Goal: Task Accomplishment & Management: Manage account settings

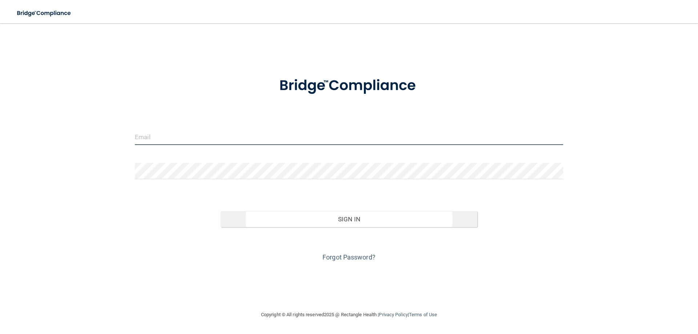
type input "[EMAIL_ADDRESS][PERSON_NAME][DOMAIN_NAME]"
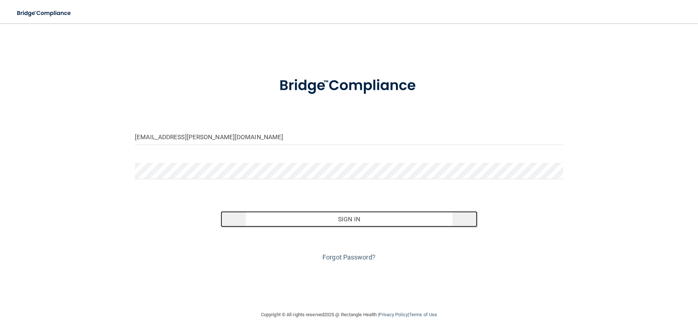
click at [357, 224] on button "Sign In" at bounding box center [349, 219] width 257 height 16
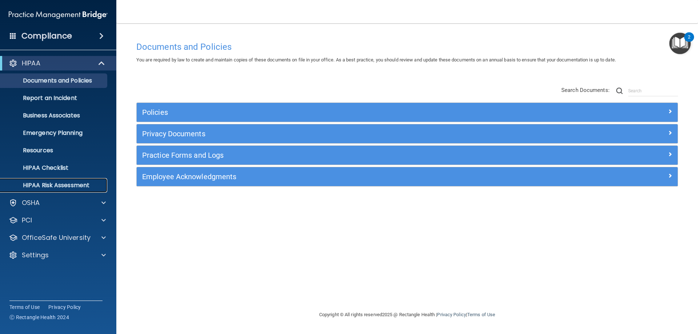
click at [56, 186] on p "HIPAA Risk Assessment" at bounding box center [54, 185] width 99 height 7
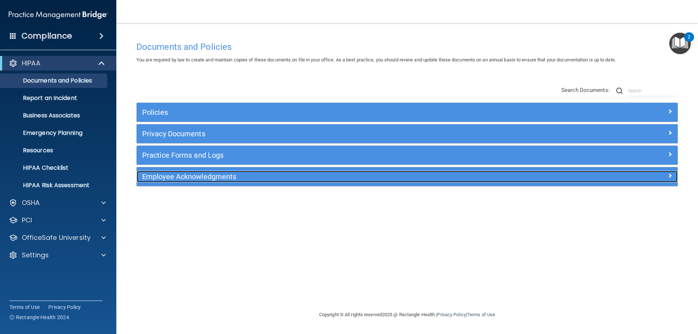
click at [198, 177] on h5 "Employee Acknowledgments" at bounding box center [339, 177] width 395 height 8
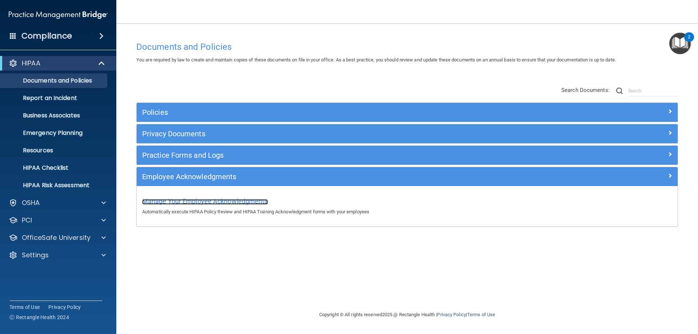
click at [201, 202] on span "Manage Your Employee Acknowledgments" at bounding box center [205, 201] width 126 height 8
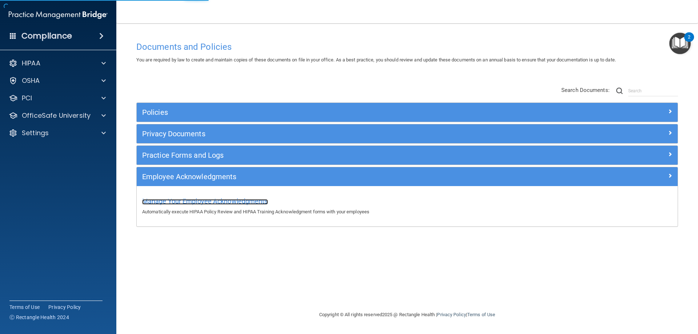
click at [200, 205] on span "Manage Your Employee Acknowledgments" at bounding box center [205, 201] width 126 height 8
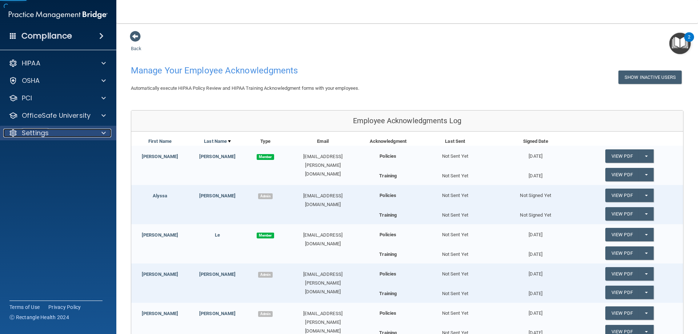
click at [16, 134] on div at bounding box center [13, 133] width 9 height 9
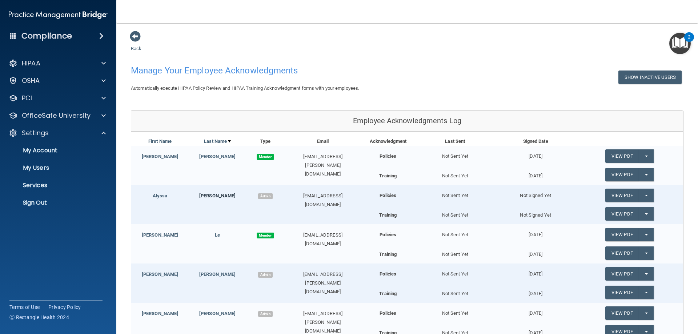
click at [214, 197] on link "[PERSON_NAME]" at bounding box center [217, 195] width 36 height 5
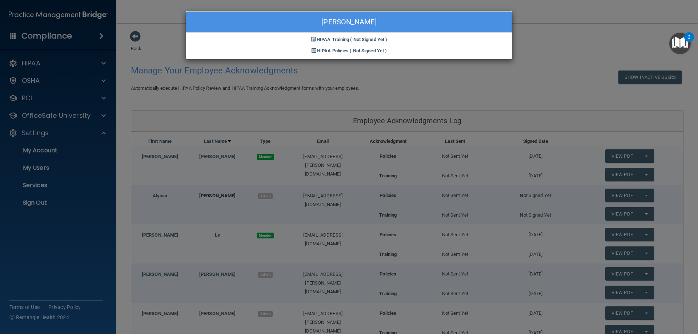
click at [214, 197] on div "[PERSON_NAME] HIPAA Training ( Not Signed Yet ) HIPAA Policies ( Not Signed Yet…" at bounding box center [349, 167] width 698 height 334
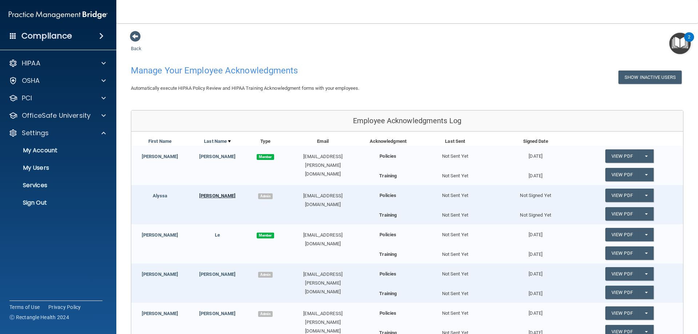
click at [214, 197] on link "[PERSON_NAME]" at bounding box center [217, 195] width 36 height 5
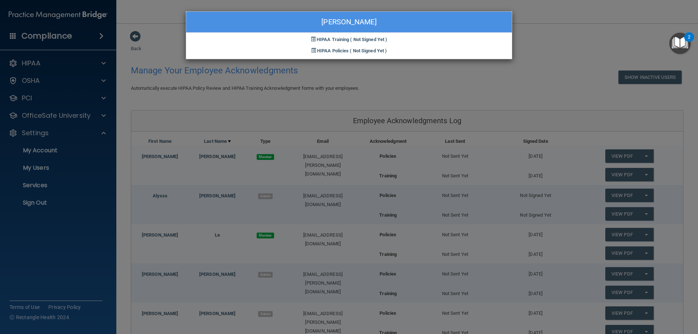
click at [36, 133] on div "Alyssa Fletcher HIPAA Training ( Not Signed Yet ) HIPAA Policies ( Not Signed Y…" at bounding box center [349, 167] width 698 height 334
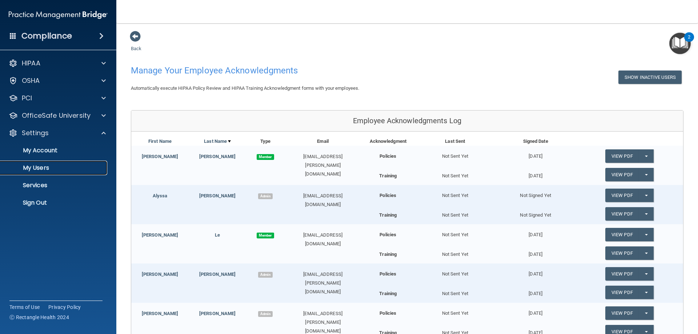
click at [45, 169] on p "My Users" at bounding box center [54, 167] width 99 height 7
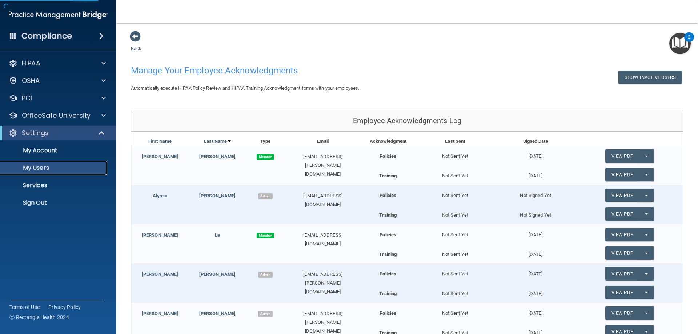
select select "20"
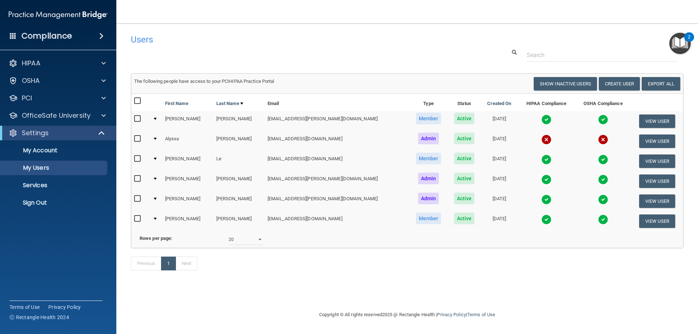
click at [454, 140] on span "Active" at bounding box center [464, 139] width 21 height 12
click at [657, 139] on button "View User" at bounding box center [657, 140] width 36 height 13
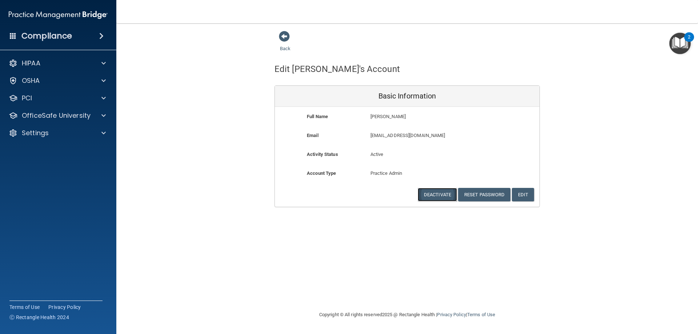
click at [431, 196] on button "Deactivate" at bounding box center [437, 194] width 39 height 13
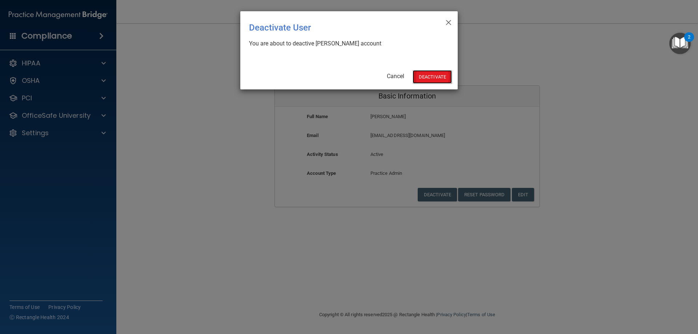
click at [427, 80] on button "Deactivate" at bounding box center [431, 76] width 39 height 13
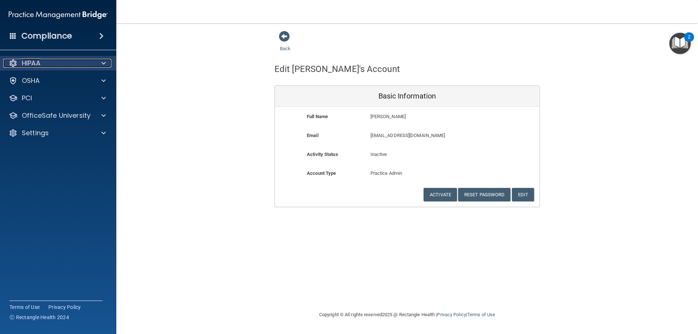
click at [25, 65] on p "HIPAA" at bounding box center [31, 63] width 19 height 9
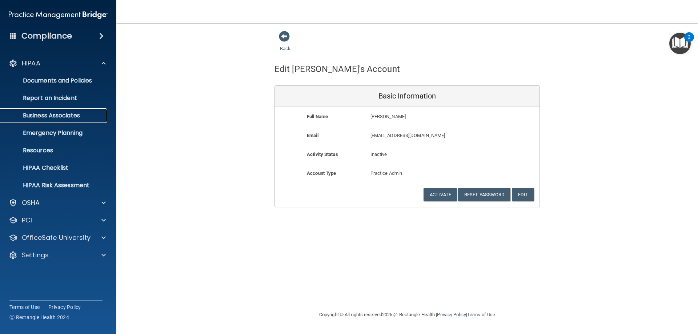
click at [47, 114] on p "Business Associates" at bounding box center [54, 115] width 99 height 7
